Goal: Check status: Check status

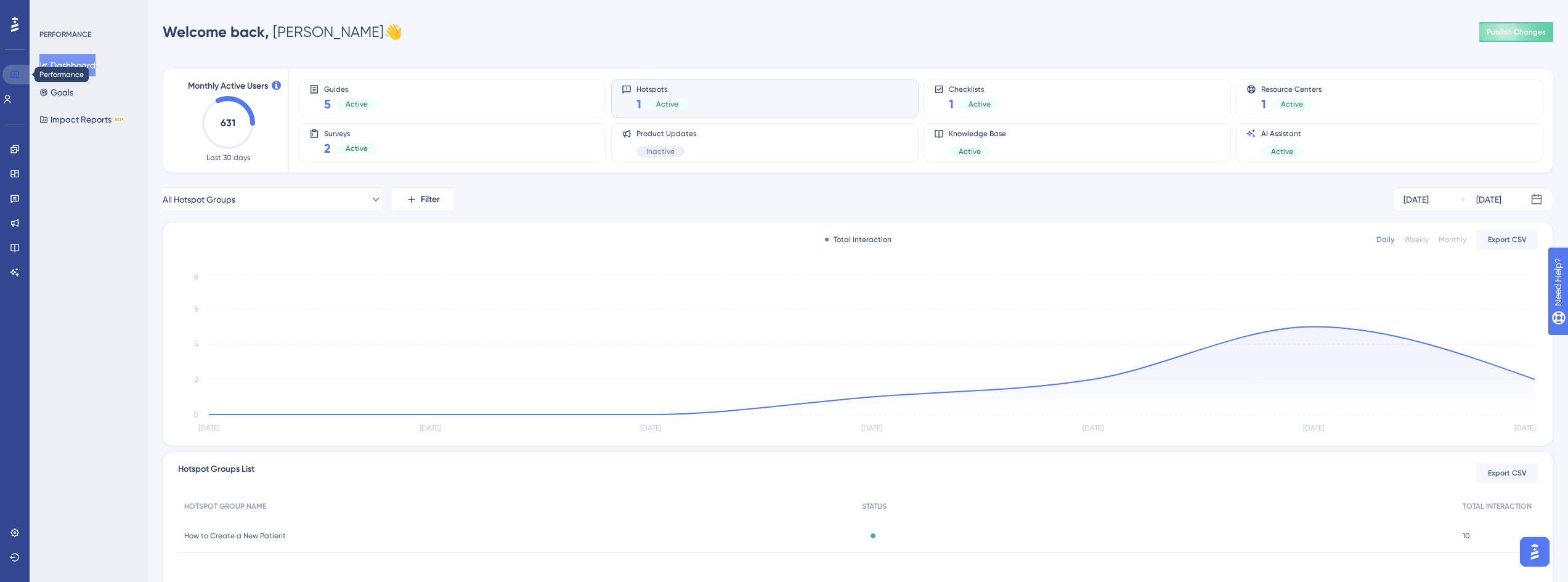
click at [20, 65] on link at bounding box center [17, 75] width 30 height 20
click at [436, 144] on div "Surveys 2 Active" at bounding box center [452, 143] width 287 height 28
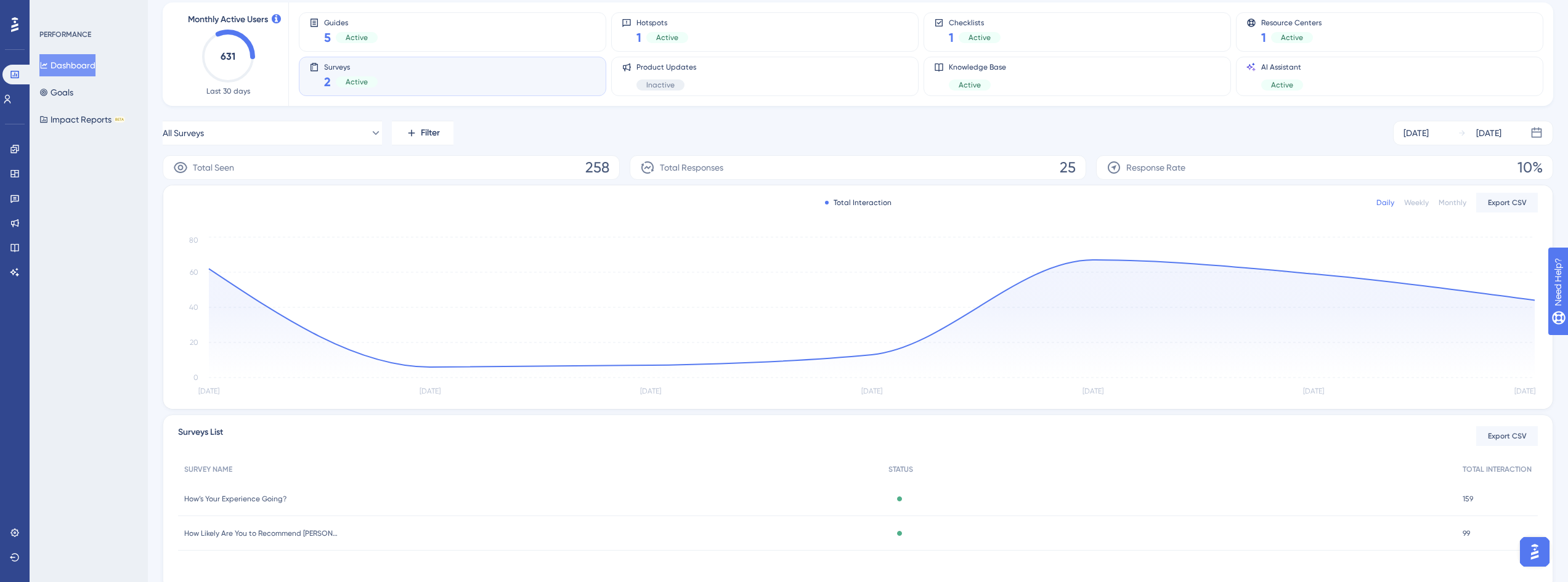
scroll to position [115, 0]
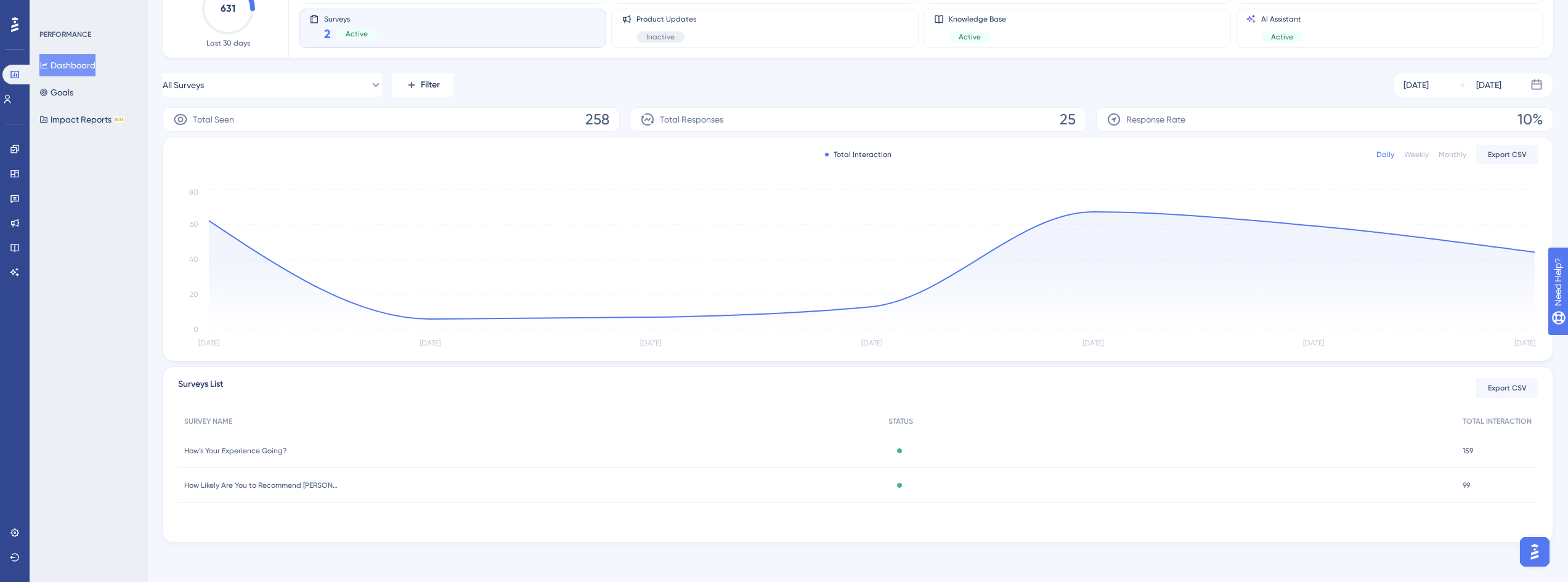
click at [303, 485] on span "How Likely Are You to Recommend [PERSON_NAME]?" at bounding box center [261, 485] width 154 height 10
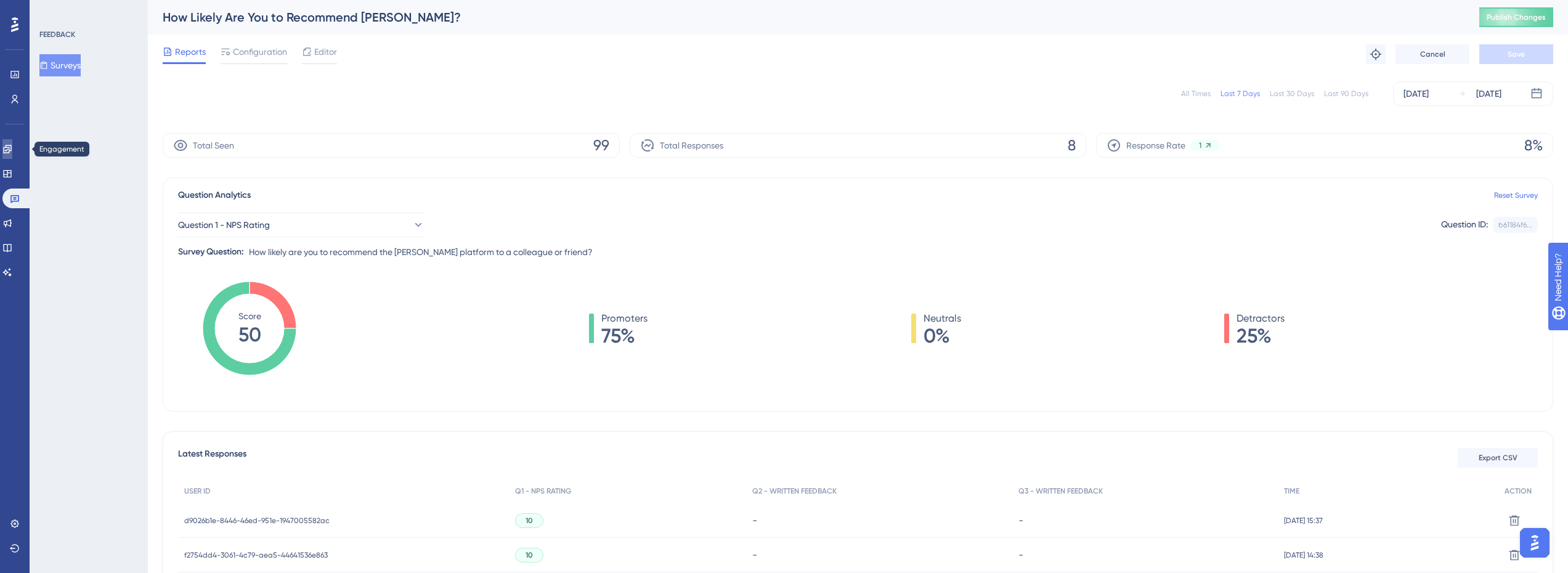
click at [12, 143] on link at bounding box center [7, 149] width 10 height 20
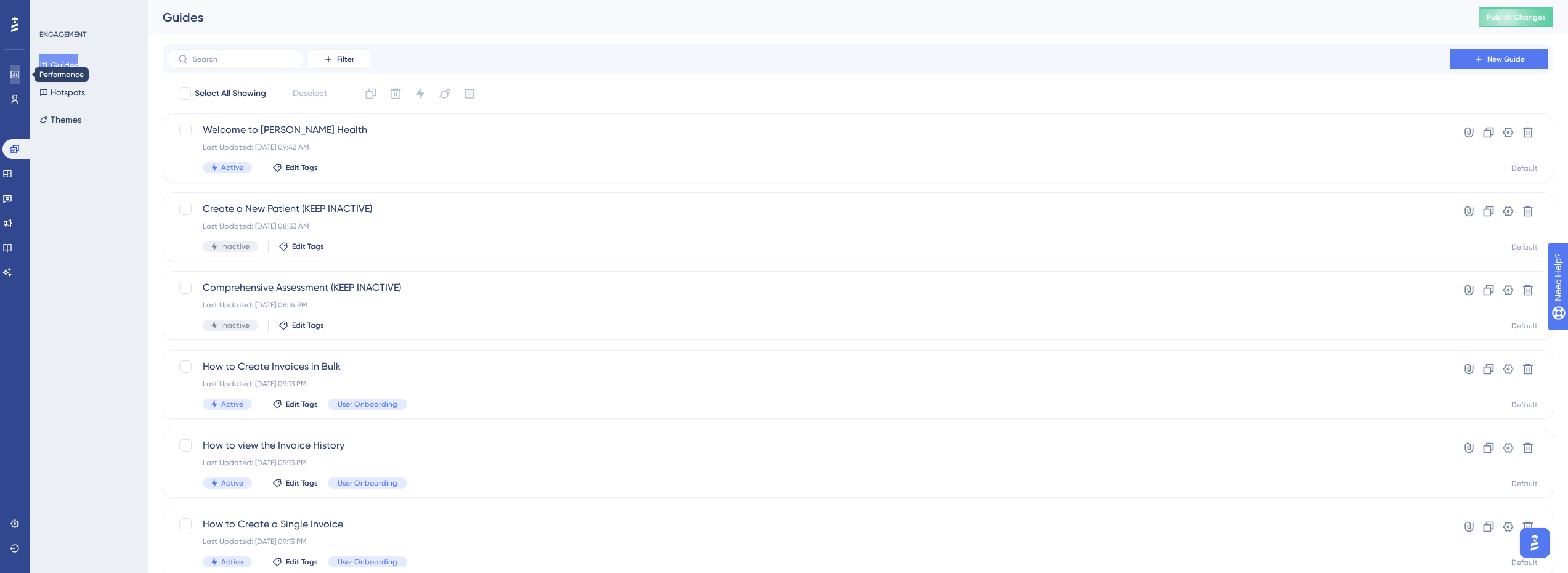
click at [20, 70] on link at bounding box center [15, 75] width 10 height 20
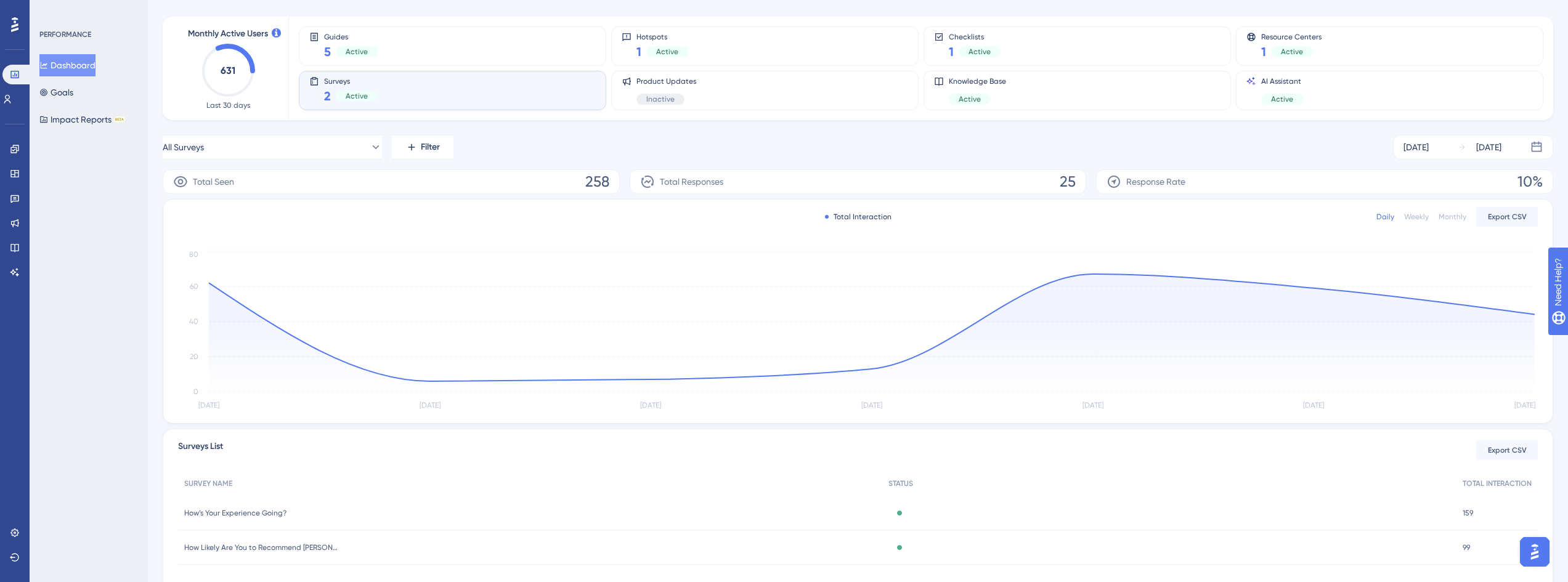
scroll to position [115, 0]
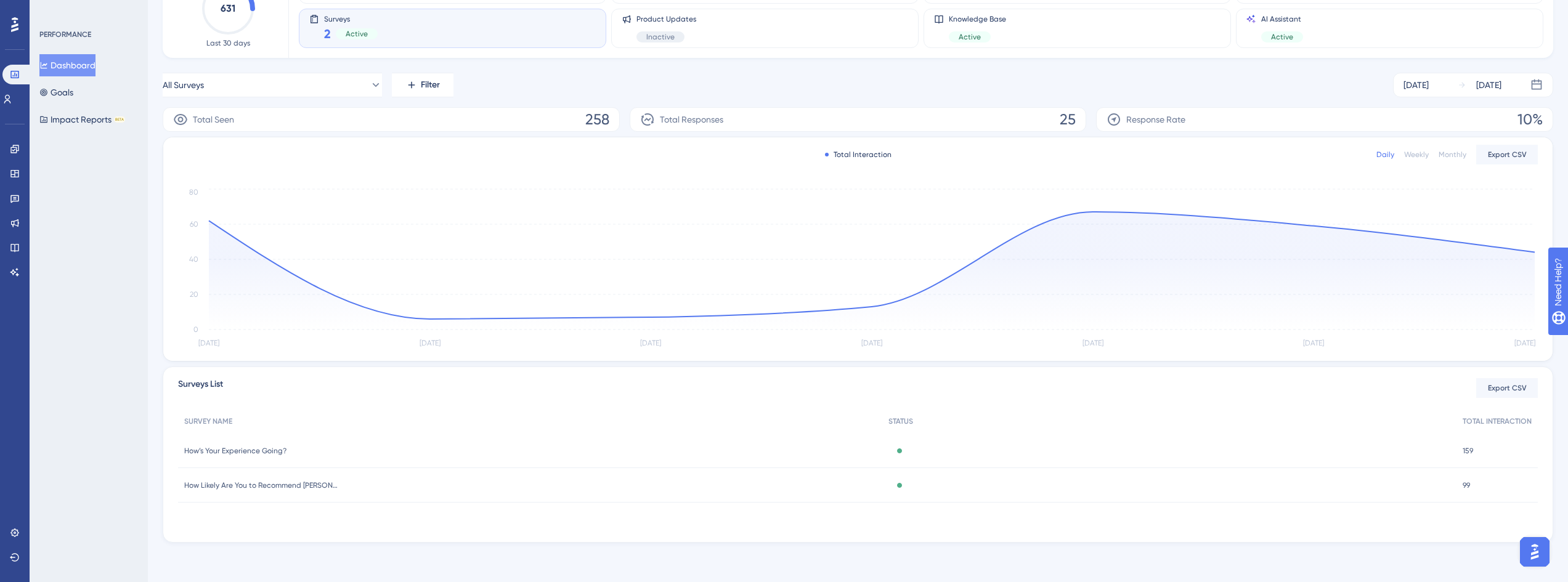
click at [279, 454] on span "How’s Your Experience Going?" at bounding box center [235, 451] width 102 height 10
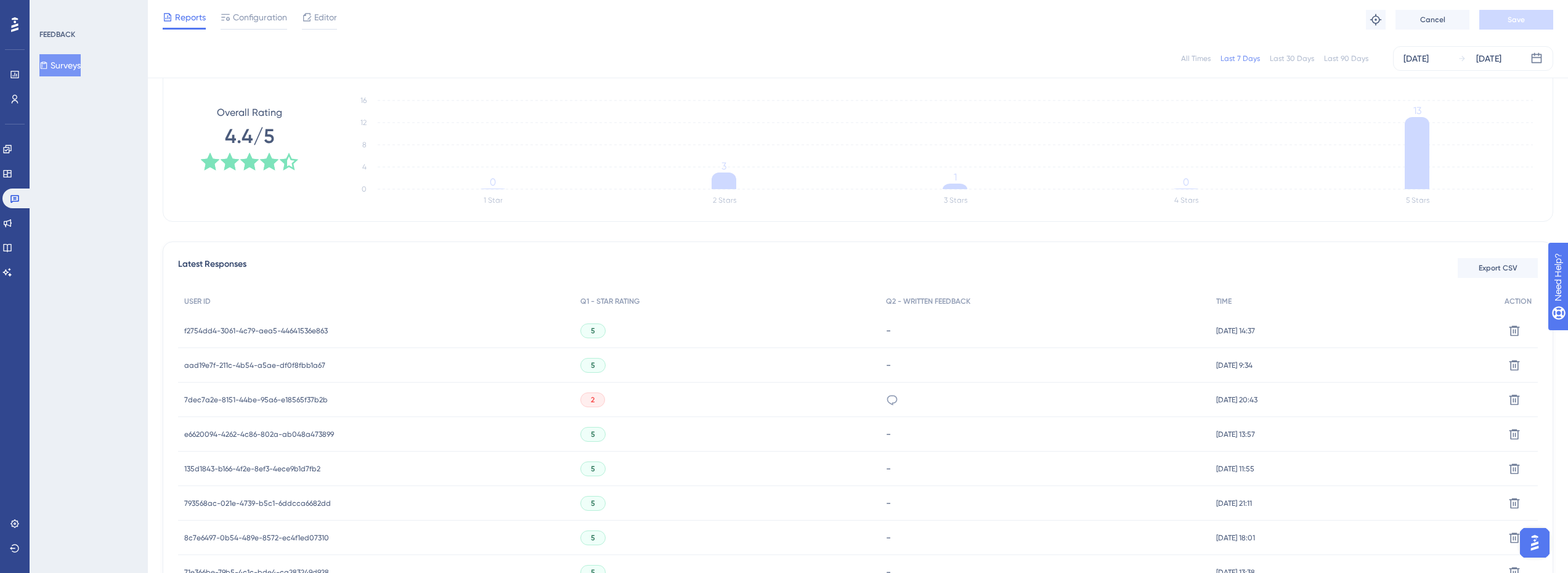
scroll to position [247, 0]
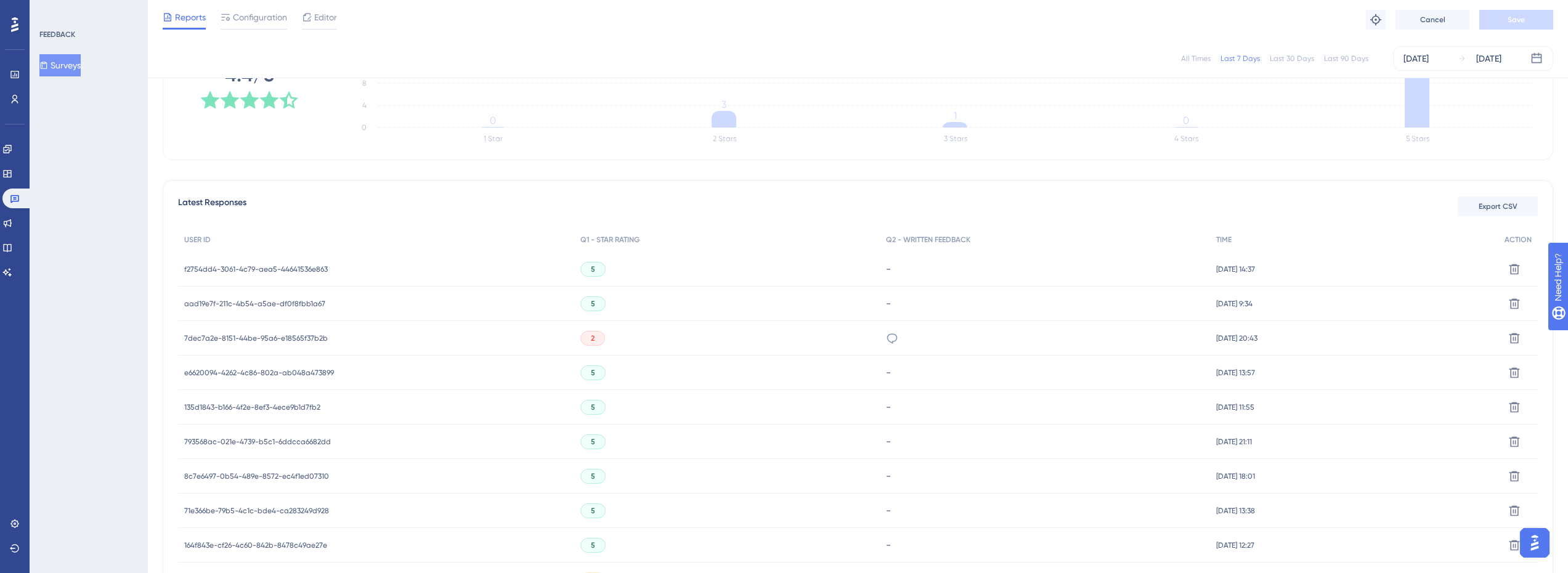
click at [306, 270] on span "f2754dd4-3061-4c79-aea5-44641536e863" at bounding box center [256, 270] width 144 height 10
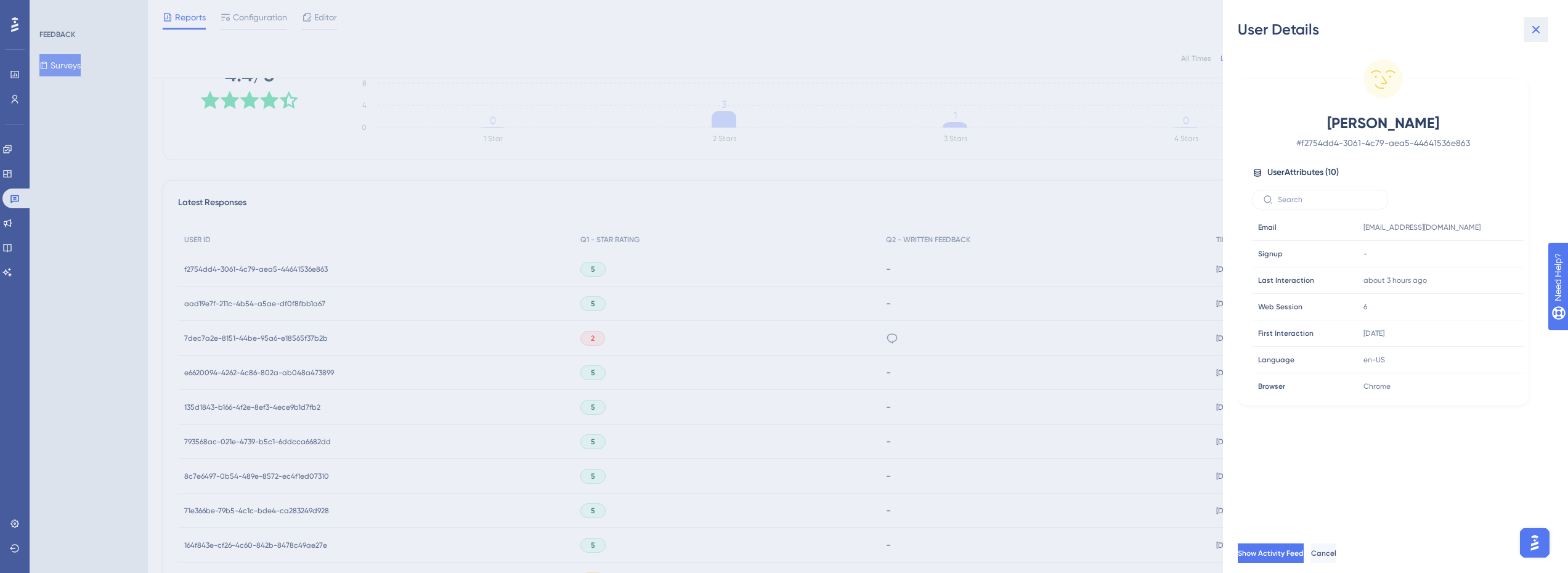
click at [1543, 32] on button at bounding box center [1535, 29] width 25 height 25
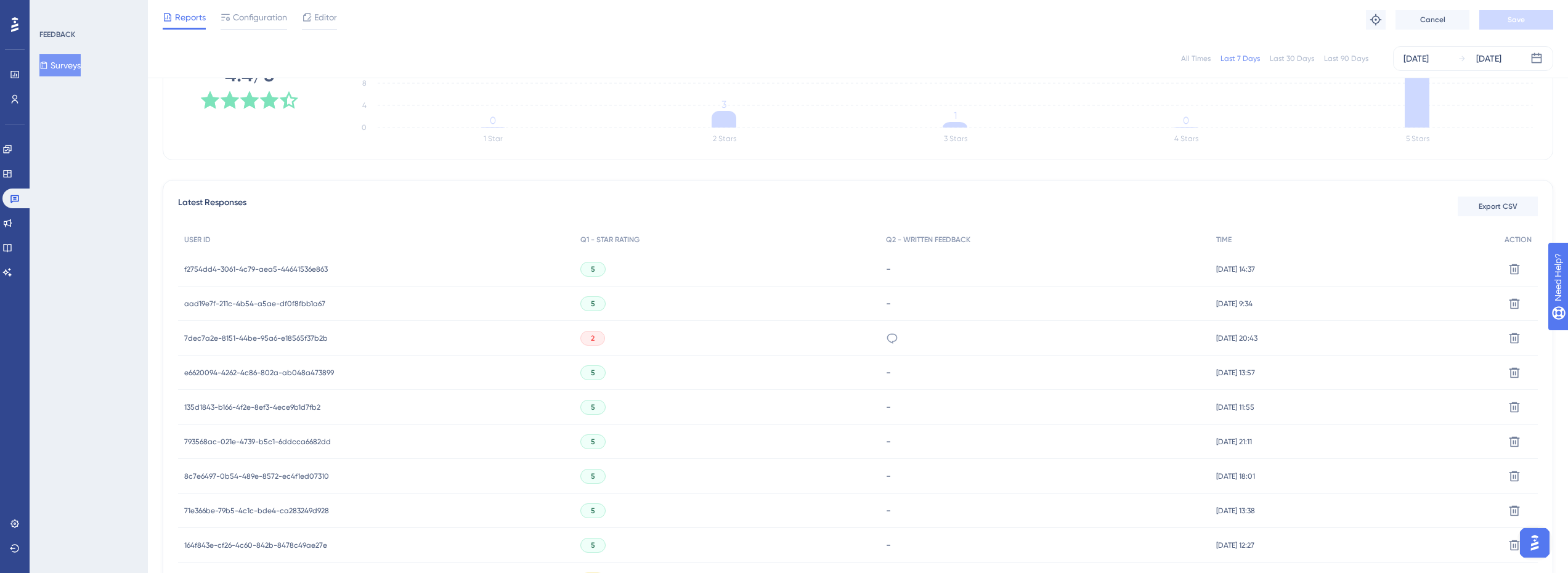
click at [287, 301] on span "aad19e7f-211c-4b54-a5ae-df0f8fbb1a67" at bounding box center [254, 303] width 141 height 10
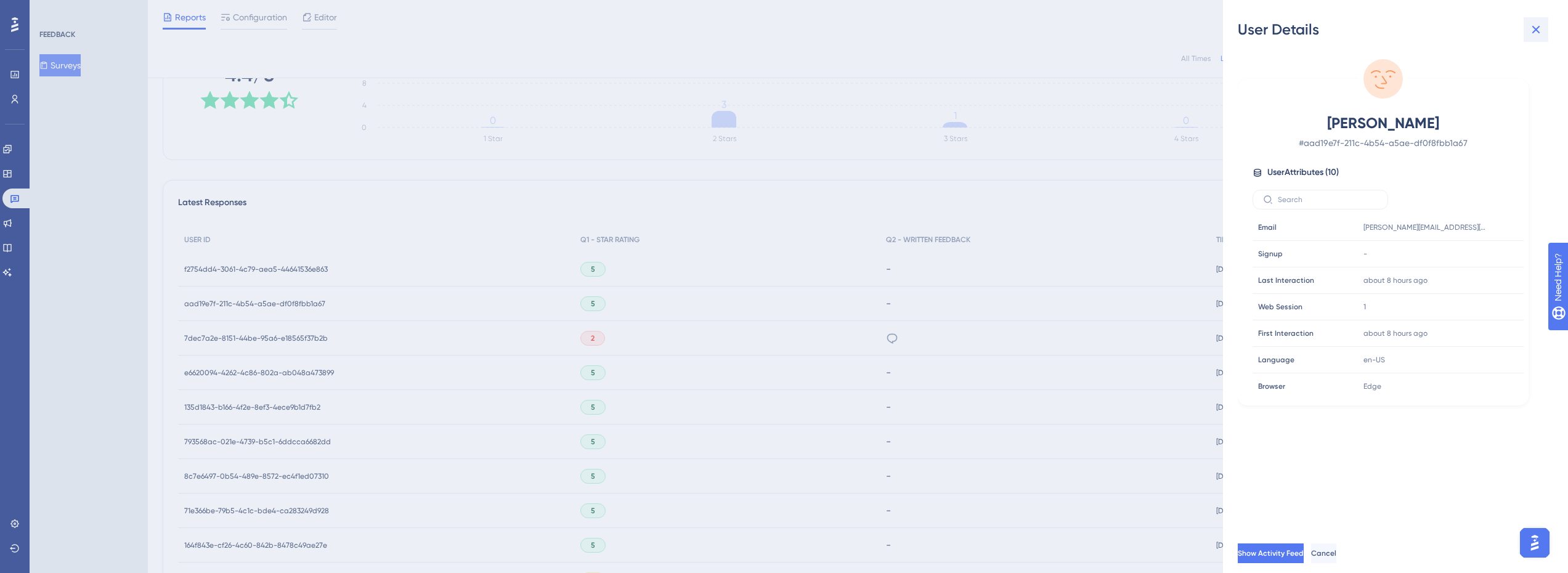
click at [1538, 26] on icon at bounding box center [1535, 29] width 15 height 15
